Goal: Find contact information: Find contact information

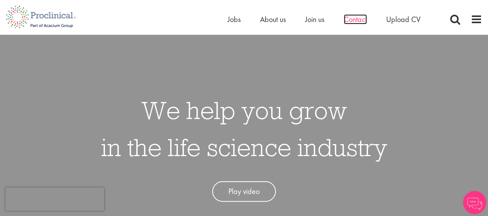
click at [353, 19] on span "Contact" at bounding box center [355, 19] width 23 height 10
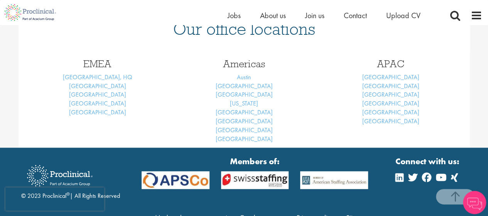
scroll to position [347, 0]
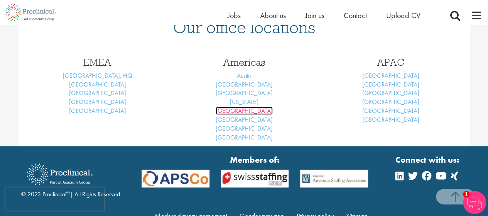
click at [251, 111] on link "Philadelphia" at bounding box center [244, 110] width 57 height 8
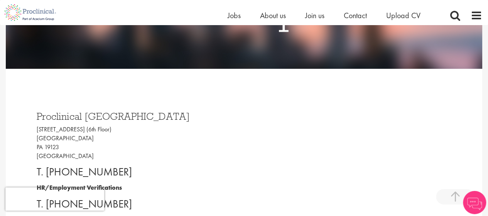
scroll to position [231, 0]
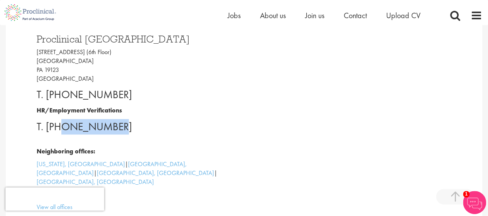
drag, startPoint x: 120, startPoint y: 128, endPoint x: 61, endPoint y: 127, distance: 59.8
click at [61, 127] on p "T. +1 7178201769" at bounding box center [141, 126] width 208 height 15
copy p "7178201769"
